Goal: Transaction & Acquisition: Purchase product/service

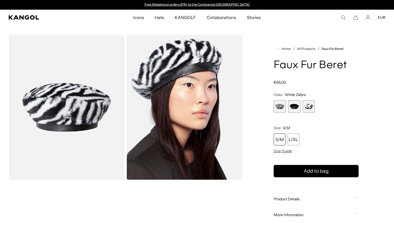
click at [293, 105] on span "2 of 3" at bounding box center [294, 106] width 12 height 12
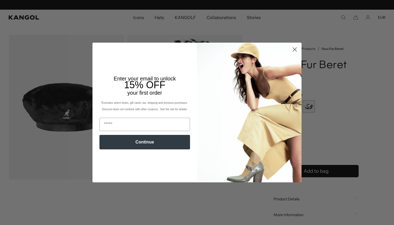
scroll to position [0, 110]
click at [295, 50] on icon "Close dialog" at bounding box center [295, 50] width 4 height 4
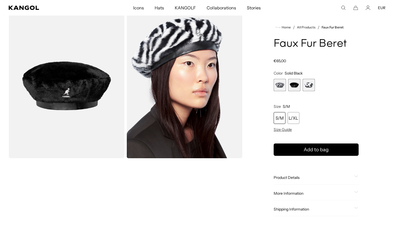
scroll to position [0, 0]
click at [292, 84] on span "2 of 3" at bounding box center [294, 85] width 12 height 12
click at [313, 86] on span "3 of 3" at bounding box center [309, 85] width 12 height 12
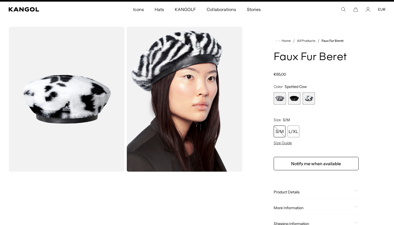
click at [295, 103] on span "2 of 3" at bounding box center [294, 98] width 12 height 12
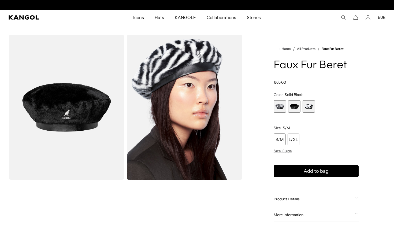
scroll to position [0, 110]
click at [298, 108] on span "2 of 3" at bounding box center [294, 106] width 12 height 12
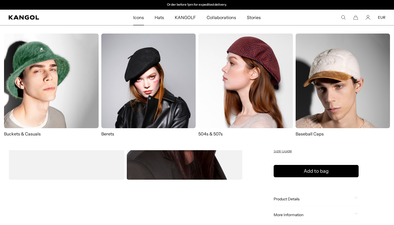
click at [38, 88] on img at bounding box center [51, 81] width 95 height 95
